Goal: Task Accomplishment & Management: Complete application form

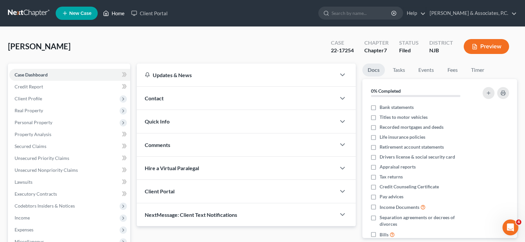
click at [122, 12] on link "Home" at bounding box center [114, 13] width 28 height 12
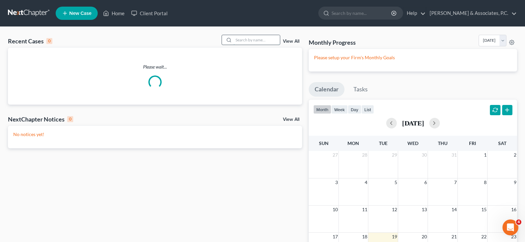
click at [242, 42] on input "search" at bounding box center [257, 40] width 46 height 10
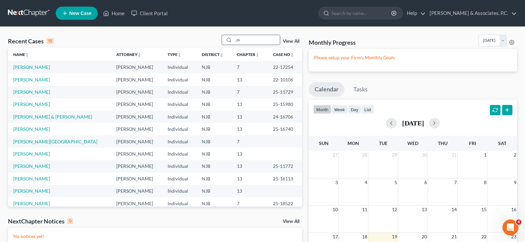
type input ","
type input "mealow"
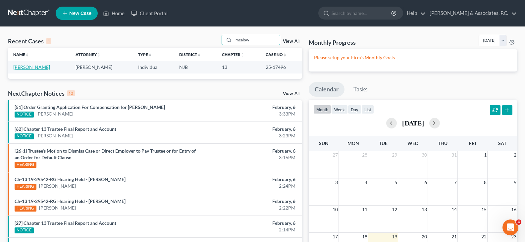
click at [26, 67] on link "[PERSON_NAME]" at bounding box center [31, 67] width 37 height 6
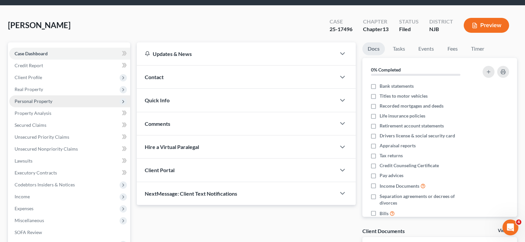
scroll to position [33, 0]
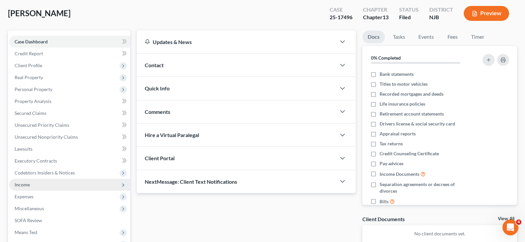
click at [22, 185] on span "Income" at bounding box center [22, 185] width 15 height 6
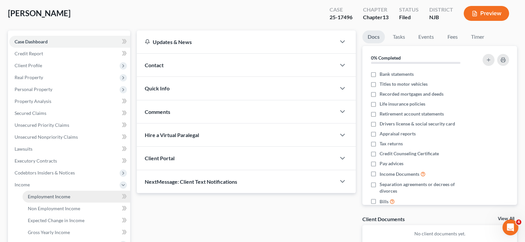
click at [40, 197] on span "Employment Income" at bounding box center [49, 197] width 42 height 6
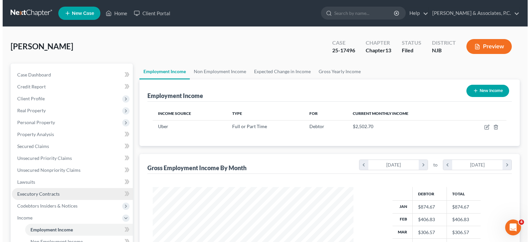
scroll to position [119, 214]
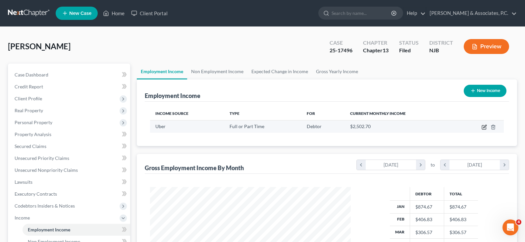
click at [485, 128] on icon "button" at bounding box center [485, 126] width 3 height 3
select select "0"
select select "33"
select select "0"
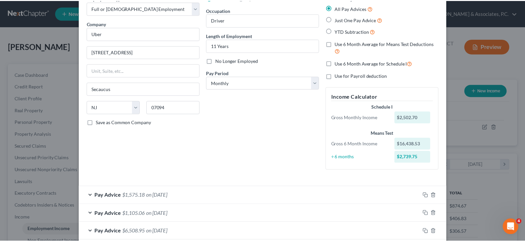
scroll to position [125, 0]
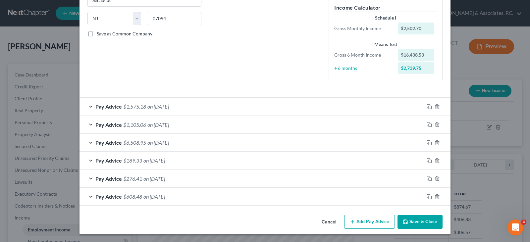
click at [422, 224] on button "Save & Close" at bounding box center [420, 222] width 45 height 14
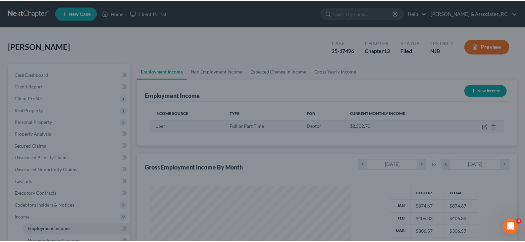
scroll to position [331296, 331201]
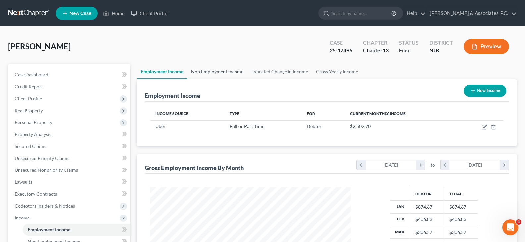
click at [210, 72] on link "Non Employment Income" at bounding box center [217, 72] width 60 height 16
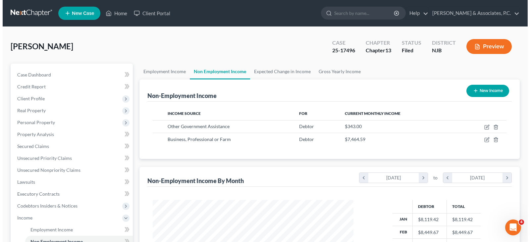
scroll to position [119, 214]
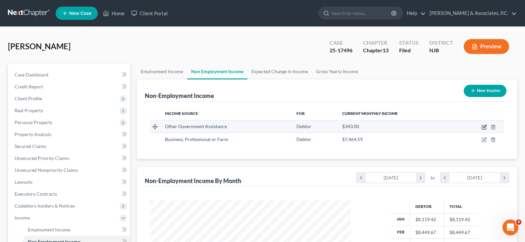
click at [486, 125] on icon "button" at bounding box center [485, 126] width 3 height 3
select select "5"
select select "0"
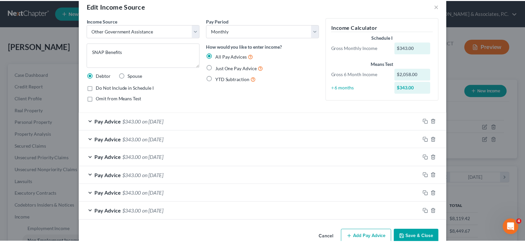
scroll to position [0, 0]
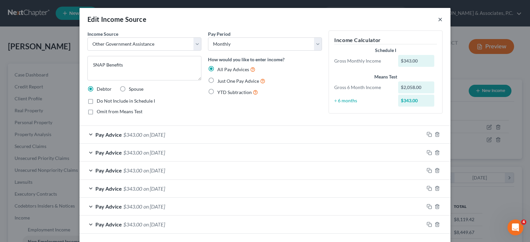
click at [438, 19] on button "×" at bounding box center [440, 19] width 5 height 8
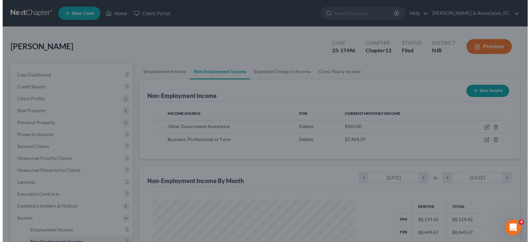
scroll to position [331296, 331201]
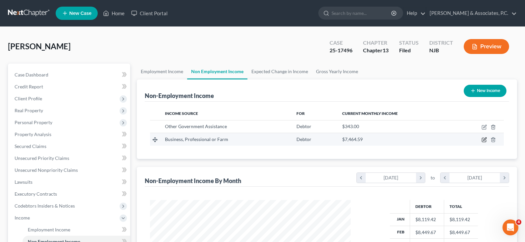
click at [483, 138] on icon "button" at bounding box center [484, 139] width 5 height 5
select select "10"
select select "0"
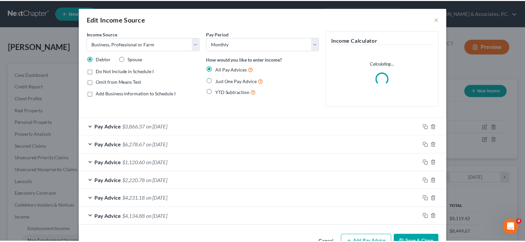
scroll to position [119, 216]
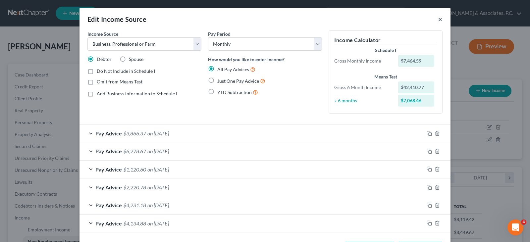
click at [439, 19] on button "×" at bounding box center [440, 19] width 5 height 8
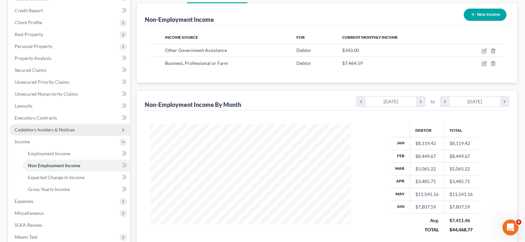
scroll to position [99, 0]
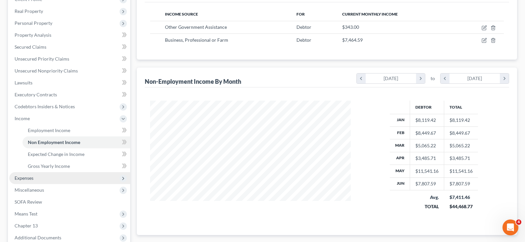
click at [27, 176] on span "Expenses" at bounding box center [24, 178] width 19 height 6
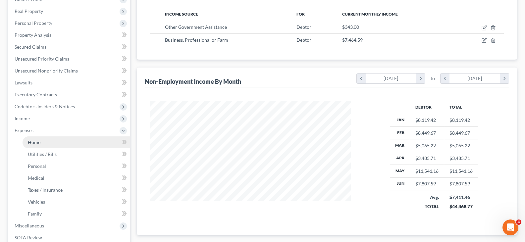
click at [35, 140] on span "Home" at bounding box center [34, 143] width 13 height 6
